Goal: Task Accomplishment & Management: Manage account settings

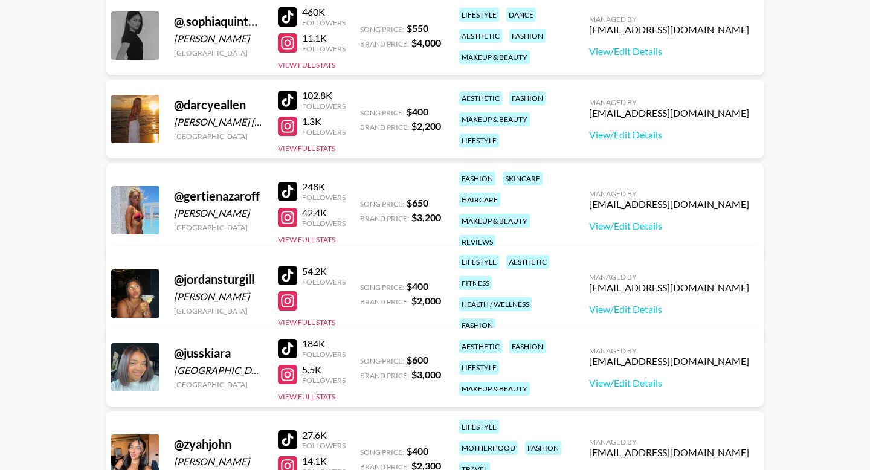
scroll to position [190, 0]
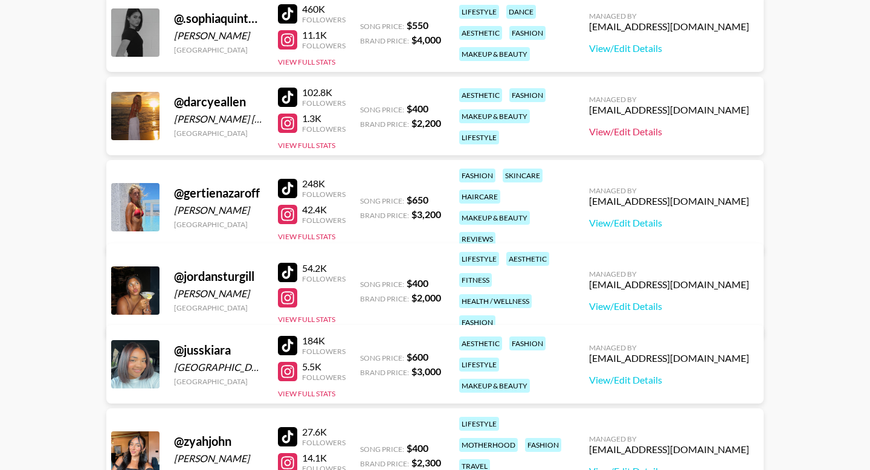
click at [676, 133] on link "View/Edit Details" at bounding box center [669, 132] width 160 height 12
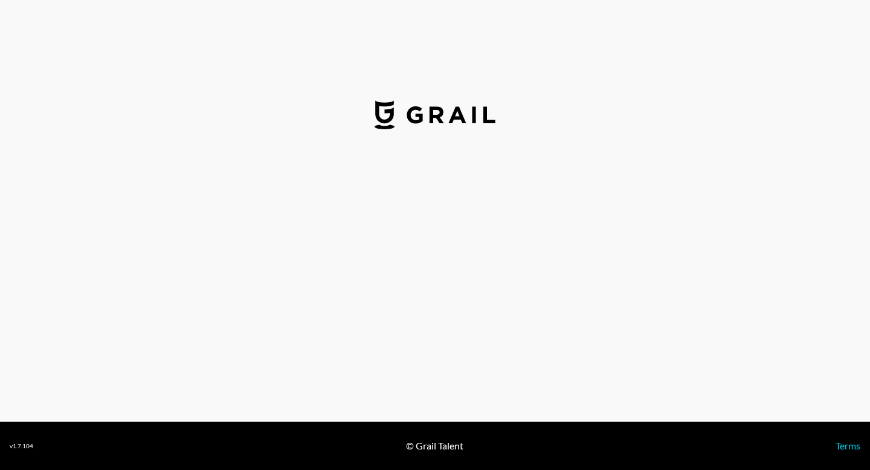
select select "USD"
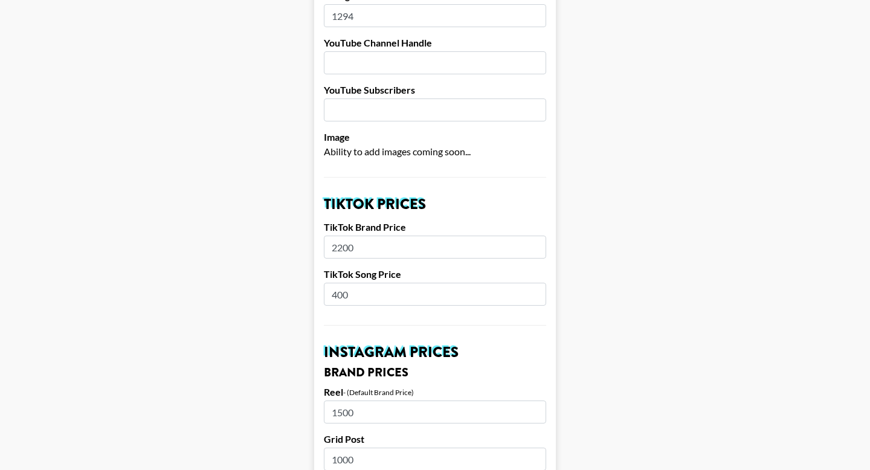
scroll to position [398, 0]
